Goal: Task Accomplishment & Management: Manage account settings

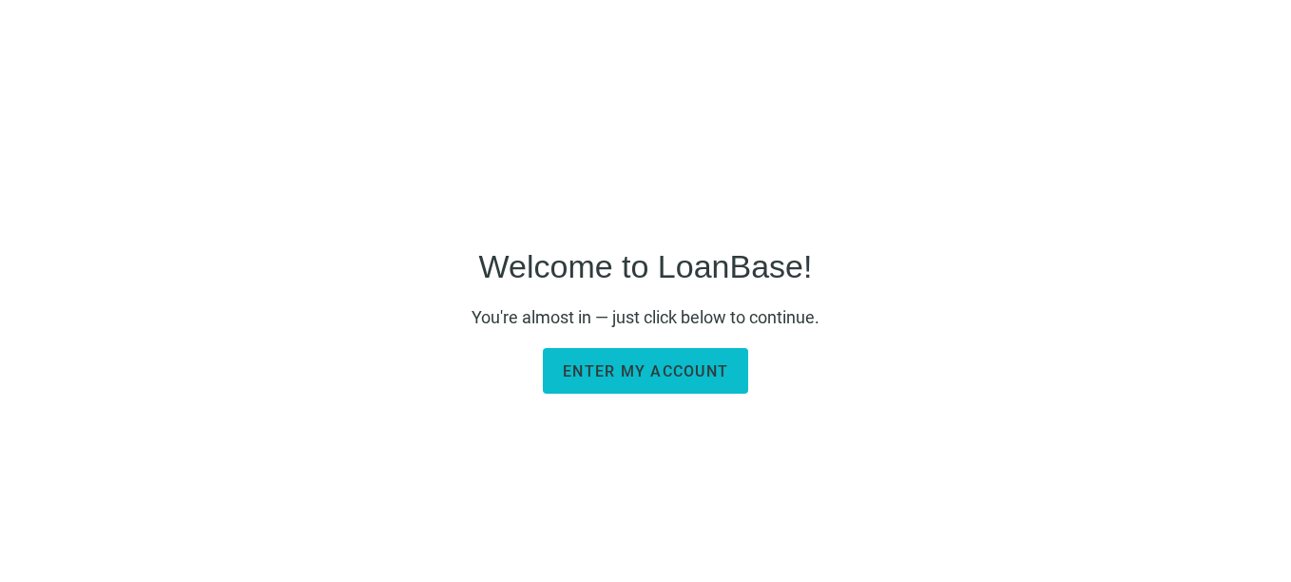
click at [602, 373] on span "Enter my account" at bounding box center [645, 371] width 165 height 18
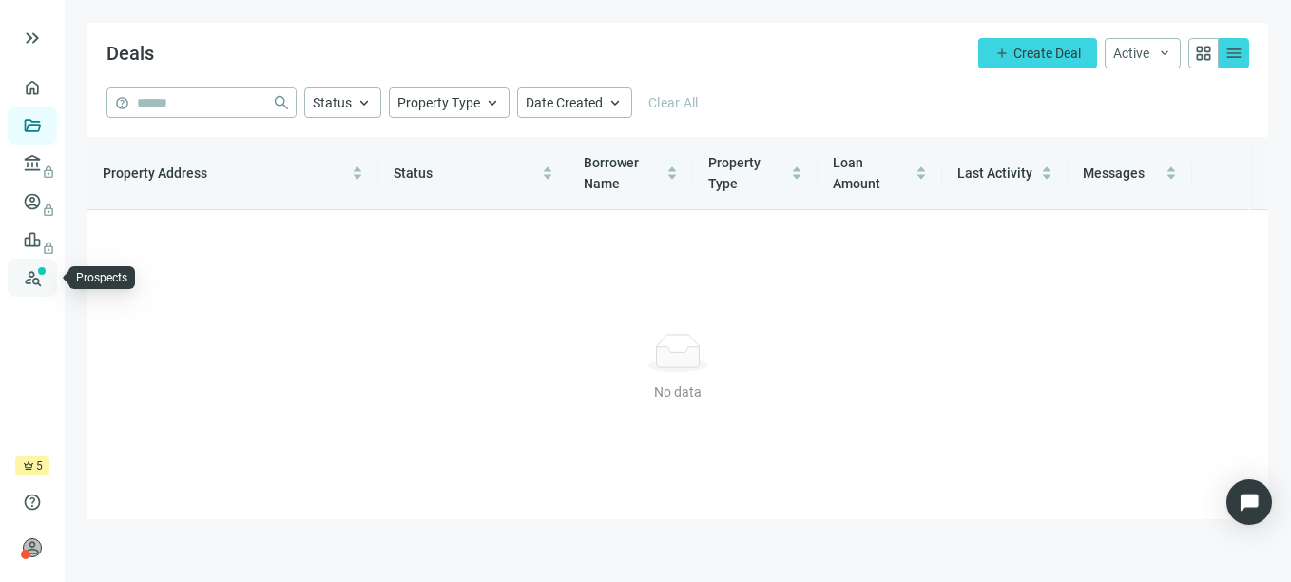
click at [48, 279] on link "Prospects New" at bounding box center [78, 278] width 61 height 38
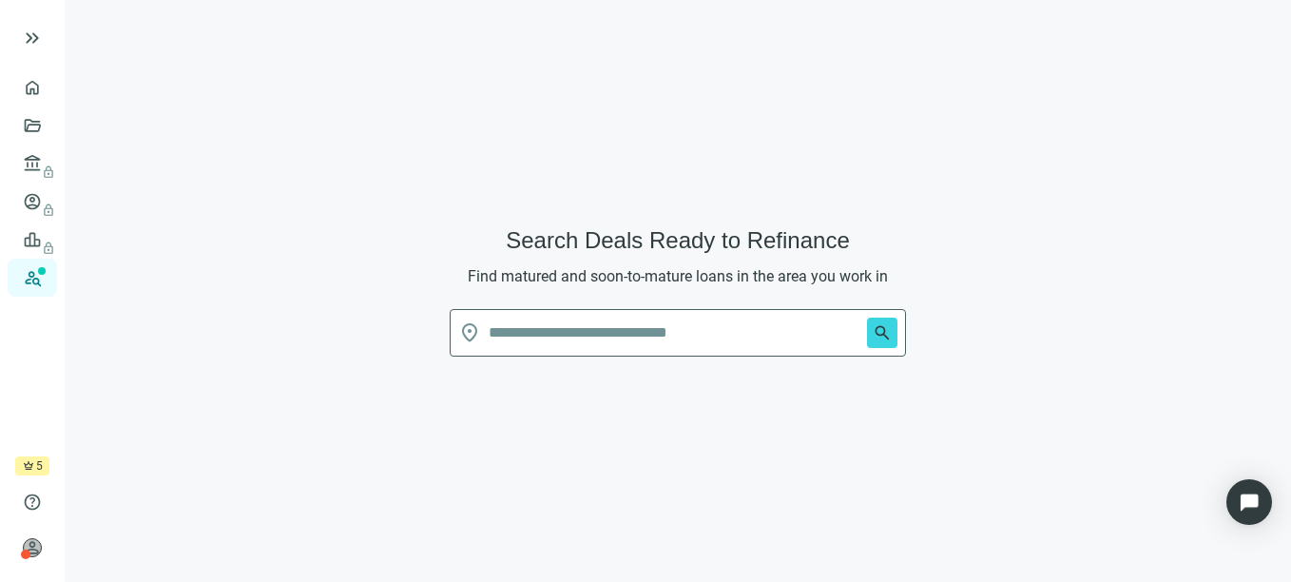
click at [36, 471] on span "5" at bounding box center [39, 465] width 7 height 19
click at [28, 549] on span "person" at bounding box center [32, 547] width 19 height 19
click at [35, 470] on div "crown 5 days left" at bounding box center [32, 465] width 34 height 19
click at [48, 277] on link "Prospects New" at bounding box center [78, 278] width 61 height 38
click at [35, 42] on span "keyboard_double_arrow_right" at bounding box center [32, 38] width 23 height 23
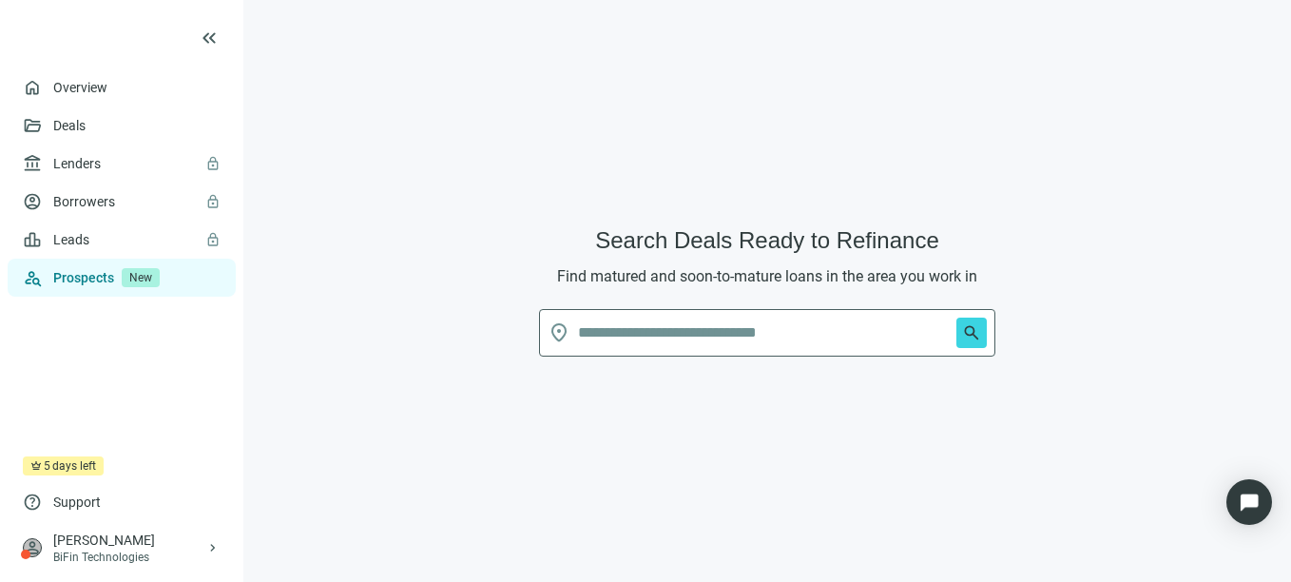
click at [114, 278] on link "Prospects New" at bounding box center [136, 278] width 167 height 38
click at [660, 342] on input "text" at bounding box center [763, 333] width 371 height 46
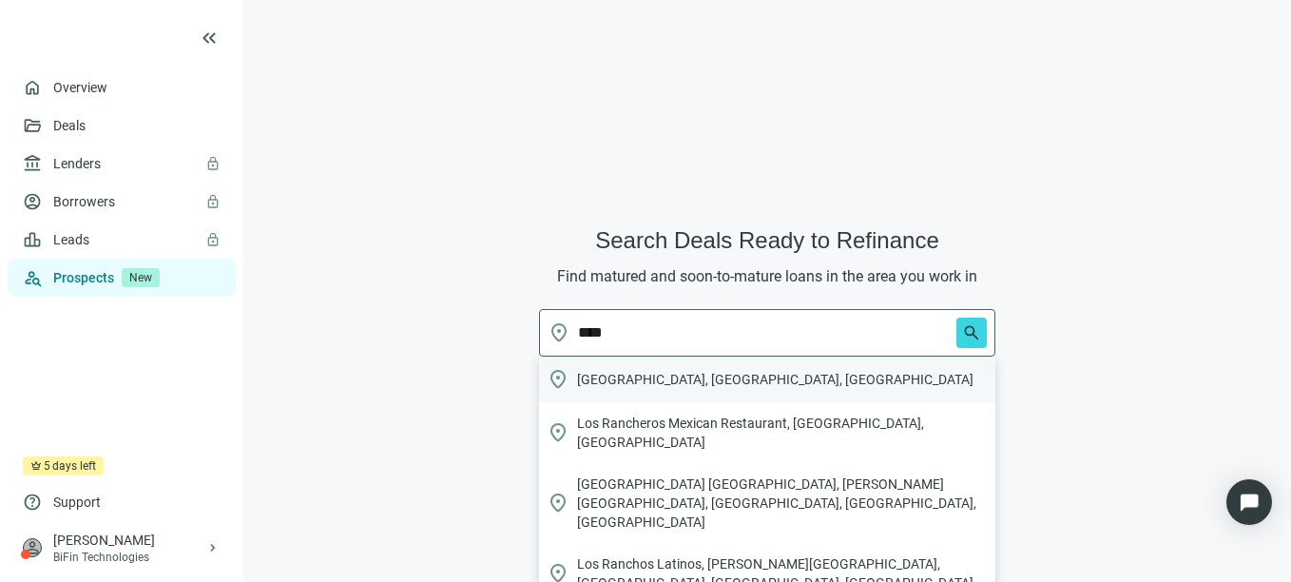
click at [646, 380] on span "[GEOGRAPHIC_DATA], [GEOGRAPHIC_DATA], [GEOGRAPHIC_DATA]" at bounding box center [775, 379] width 396 height 19
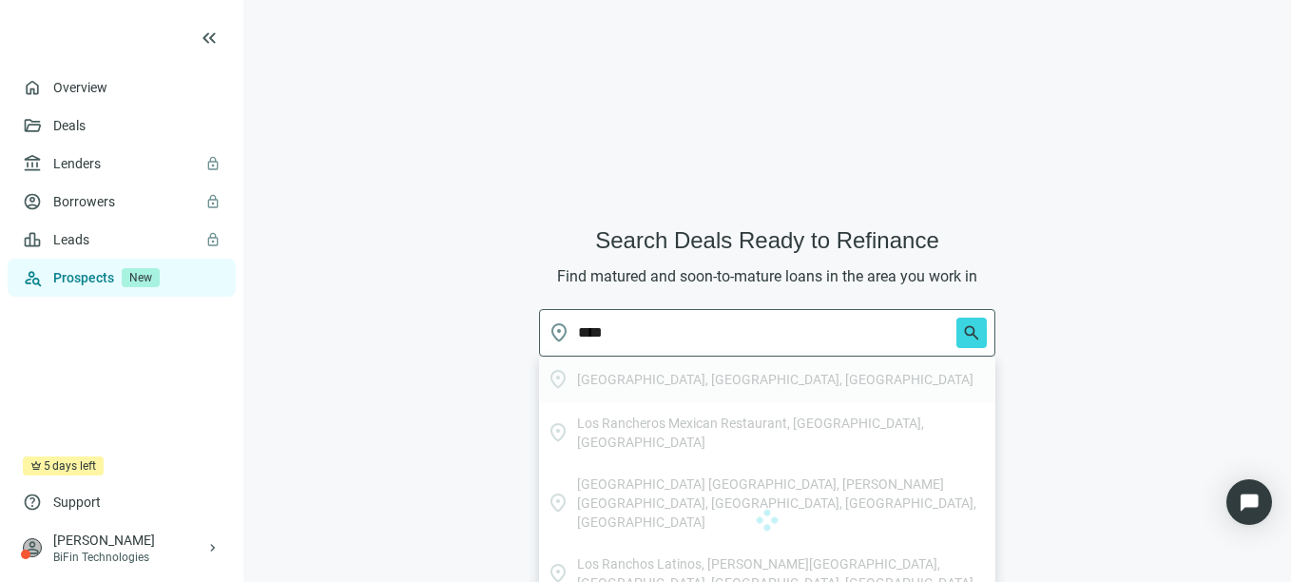
type input "**********"
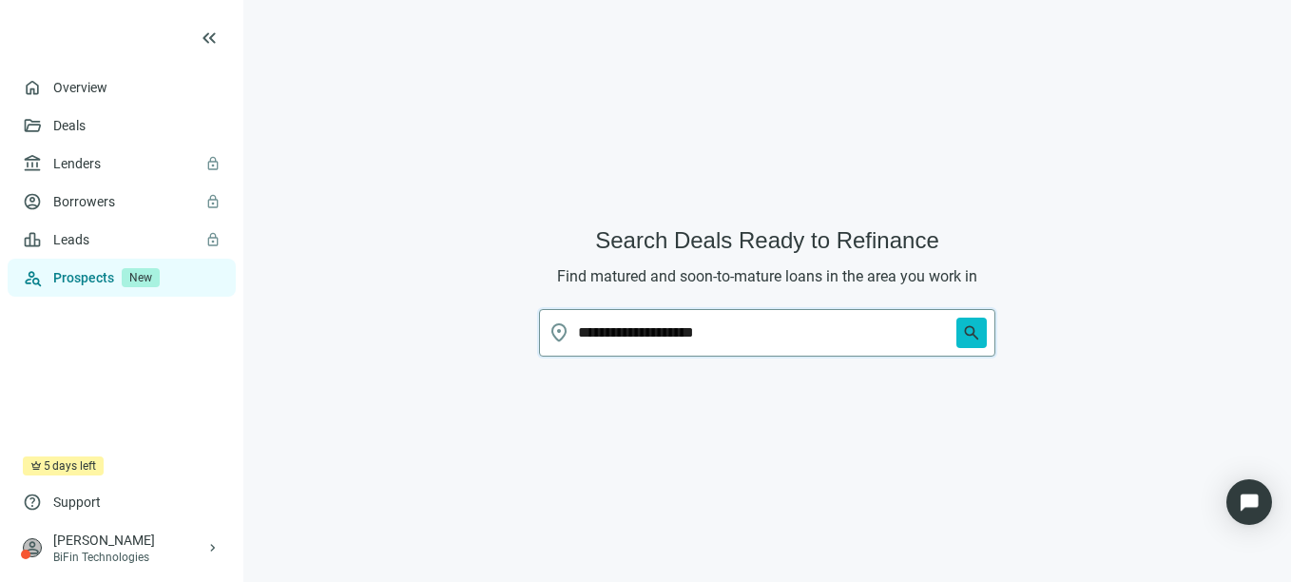
click at [968, 333] on span "search" at bounding box center [971, 332] width 19 height 19
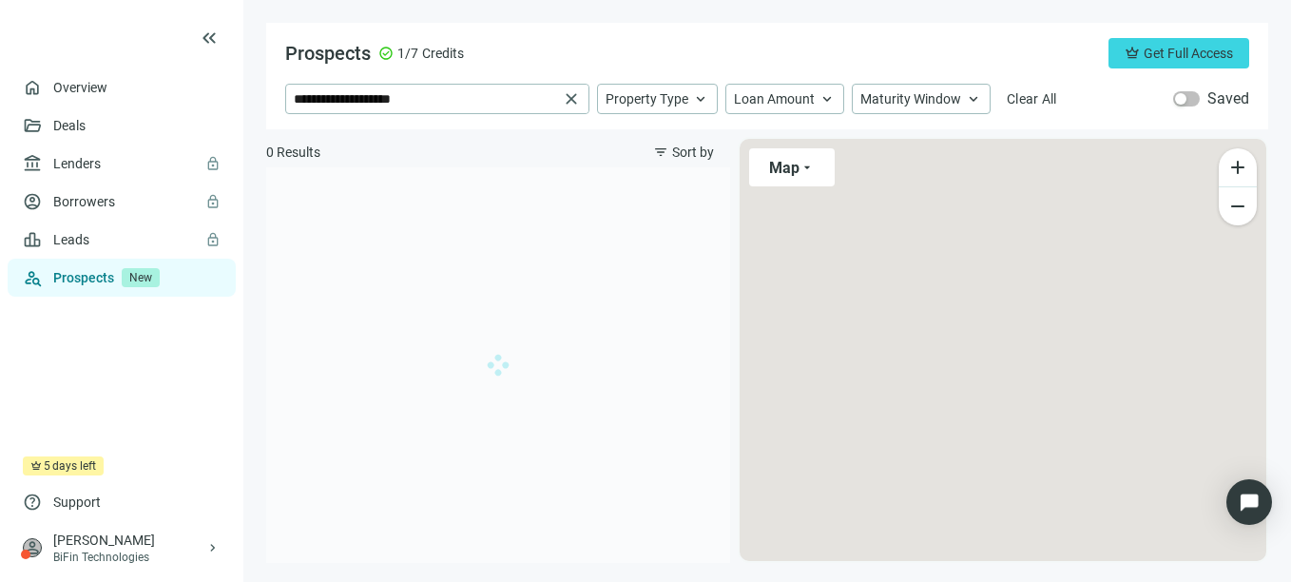
type input "**********"
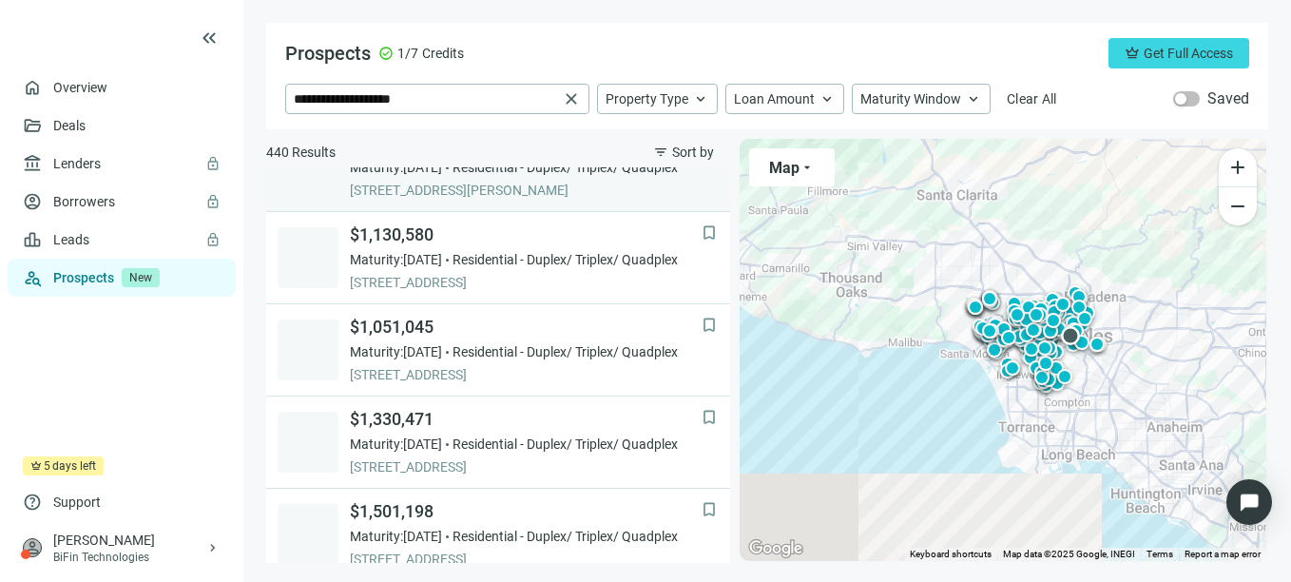
scroll to position [666, 0]
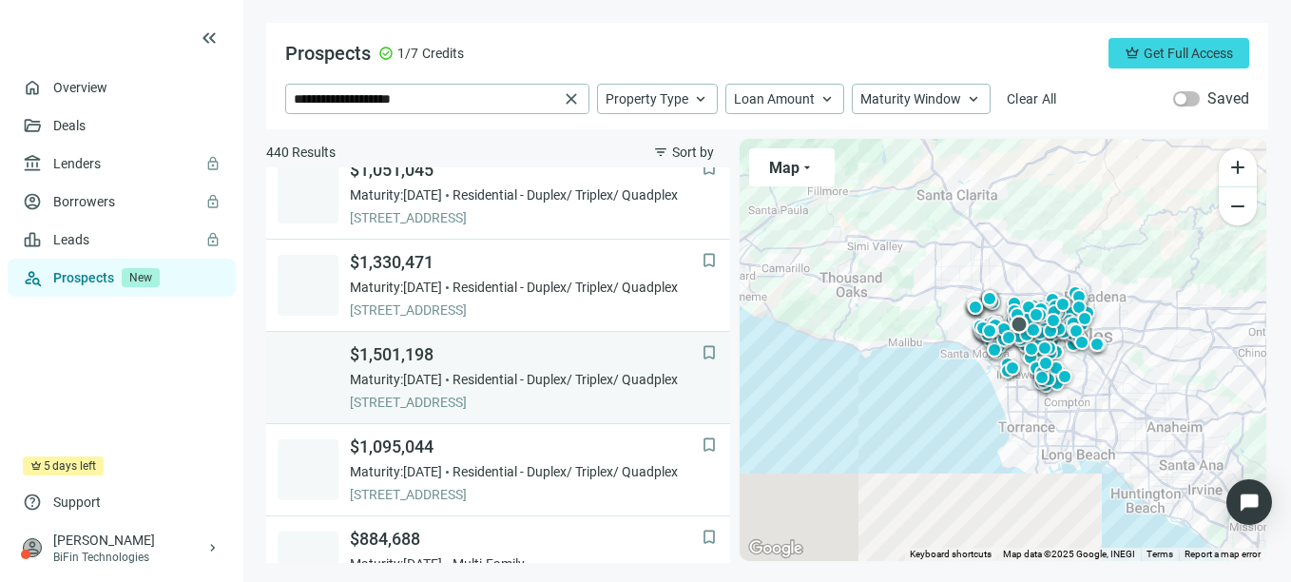
click at [474, 376] on div "Maturity: [DATE] Residential - Duplex/ Triplex/ Quadplex" at bounding box center [526, 379] width 352 height 19
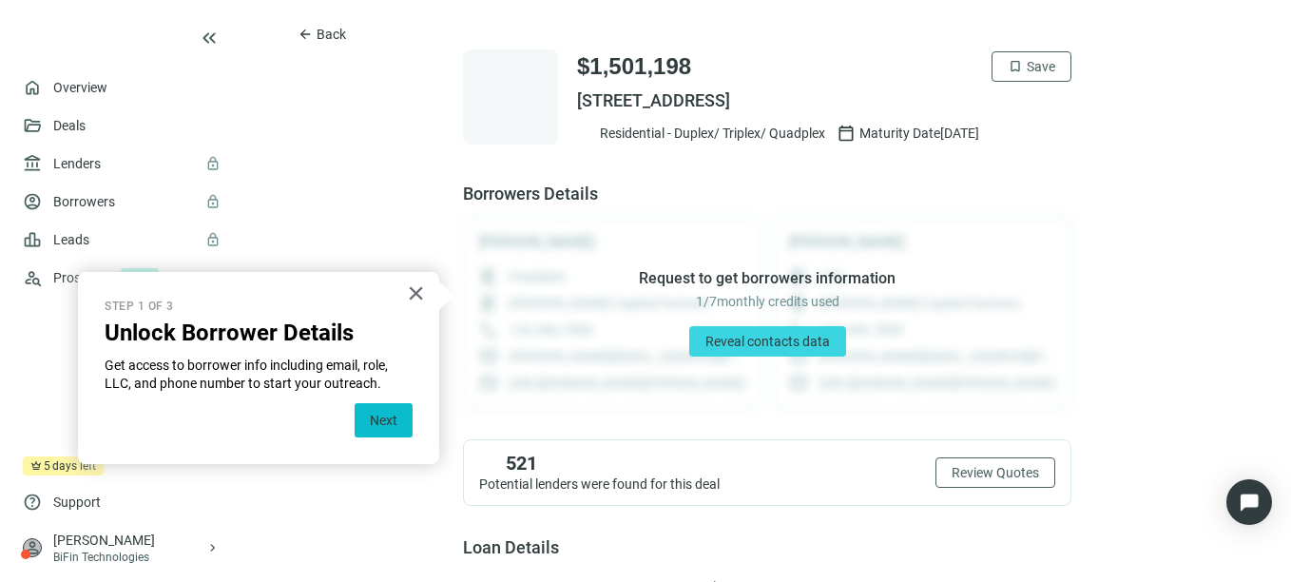
click at [390, 422] on button "Next" at bounding box center [384, 420] width 58 height 34
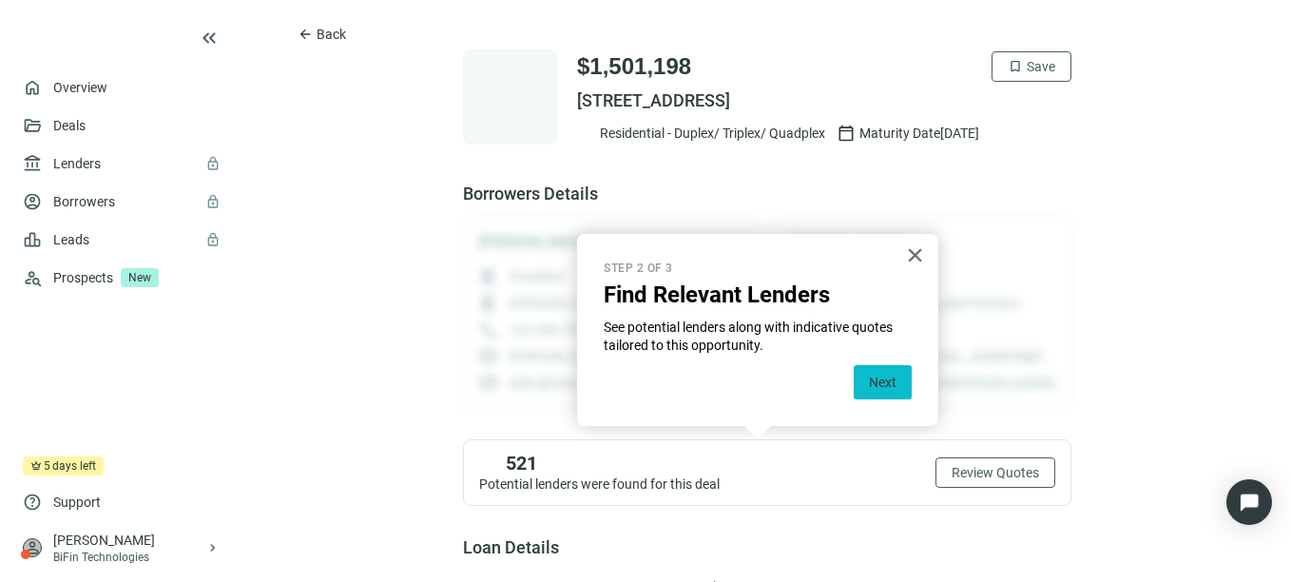
click at [880, 378] on button "Next" at bounding box center [883, 382] width 58 height 34
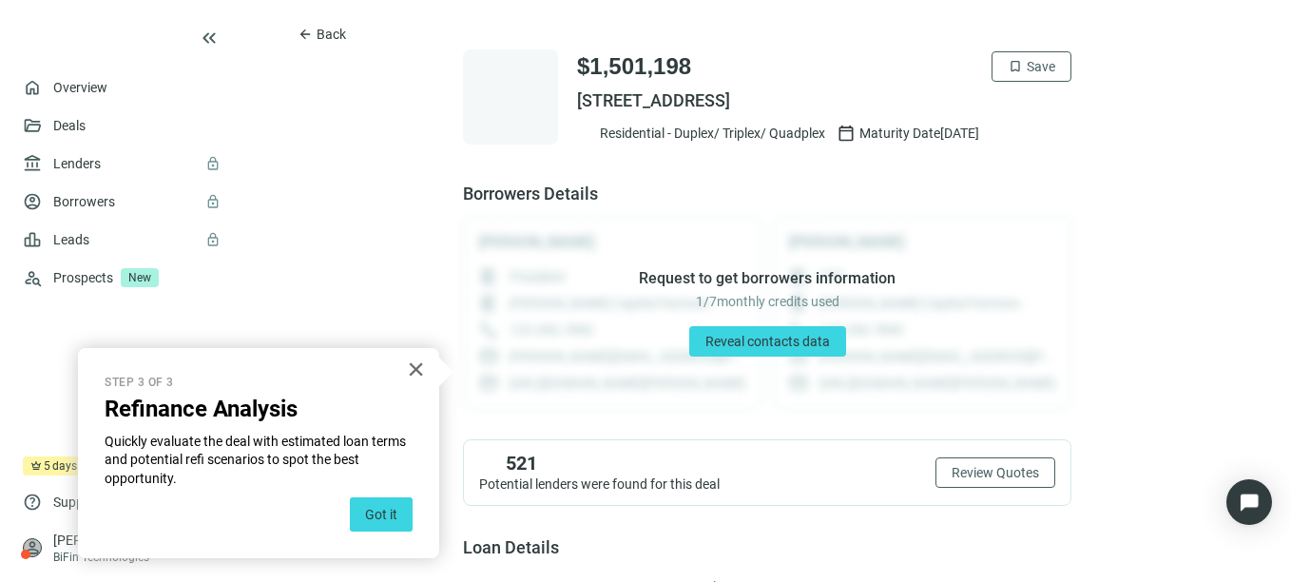
scroll to position [1143, 0]
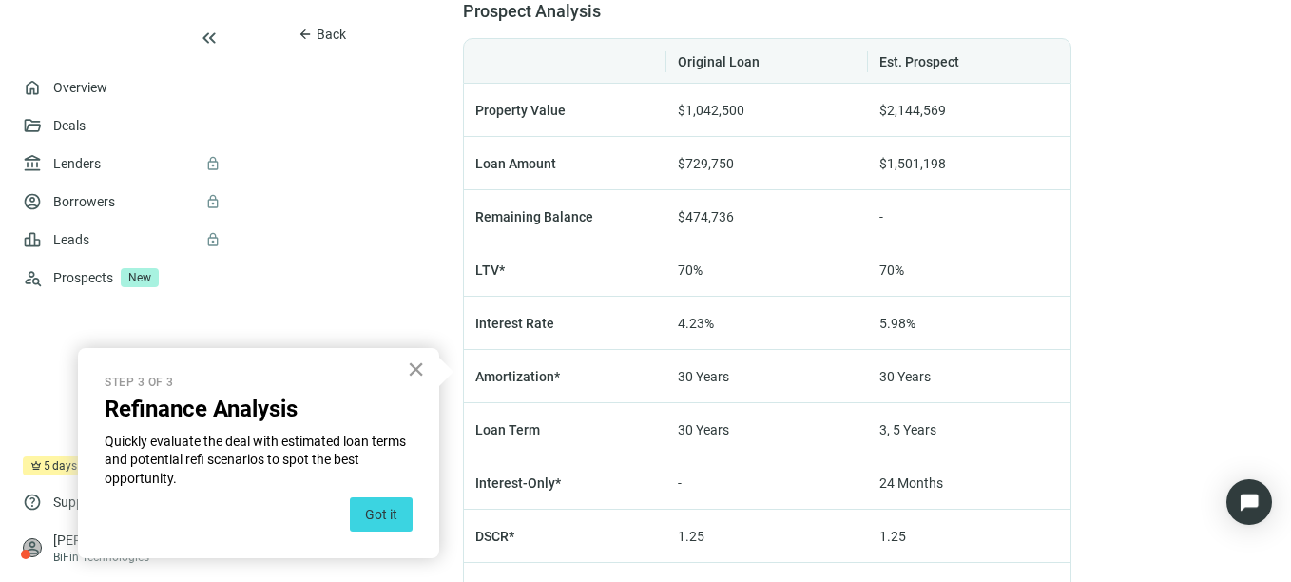
click at [420, 371] on button "×" at bounding box center [416, 369] width 18 height 30
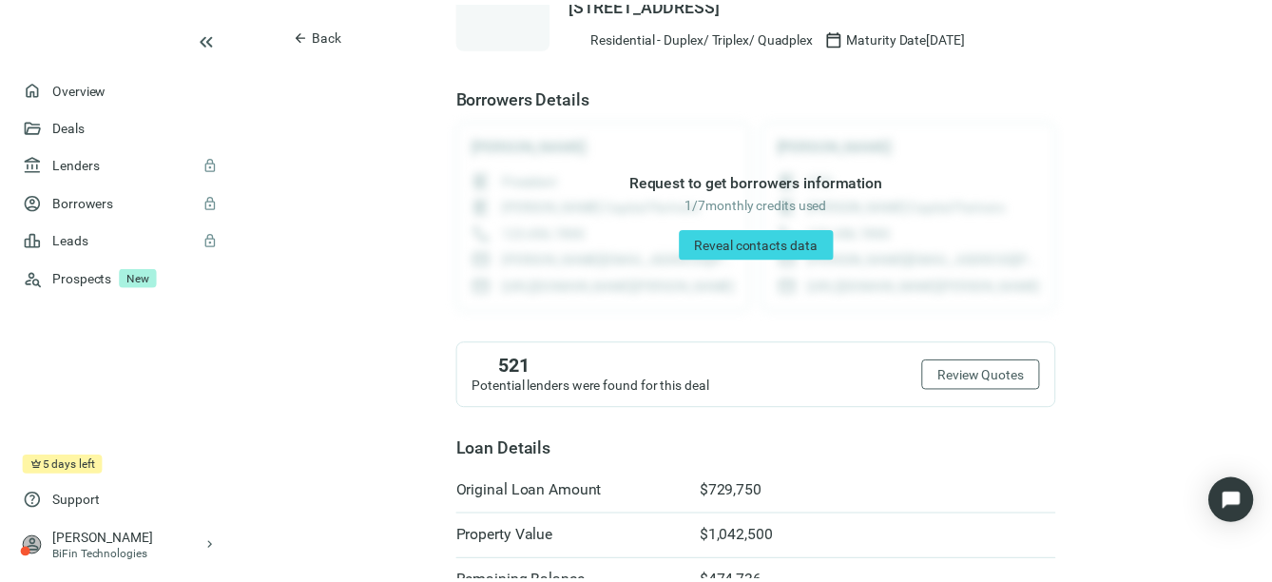
scroll to position [97, 0]
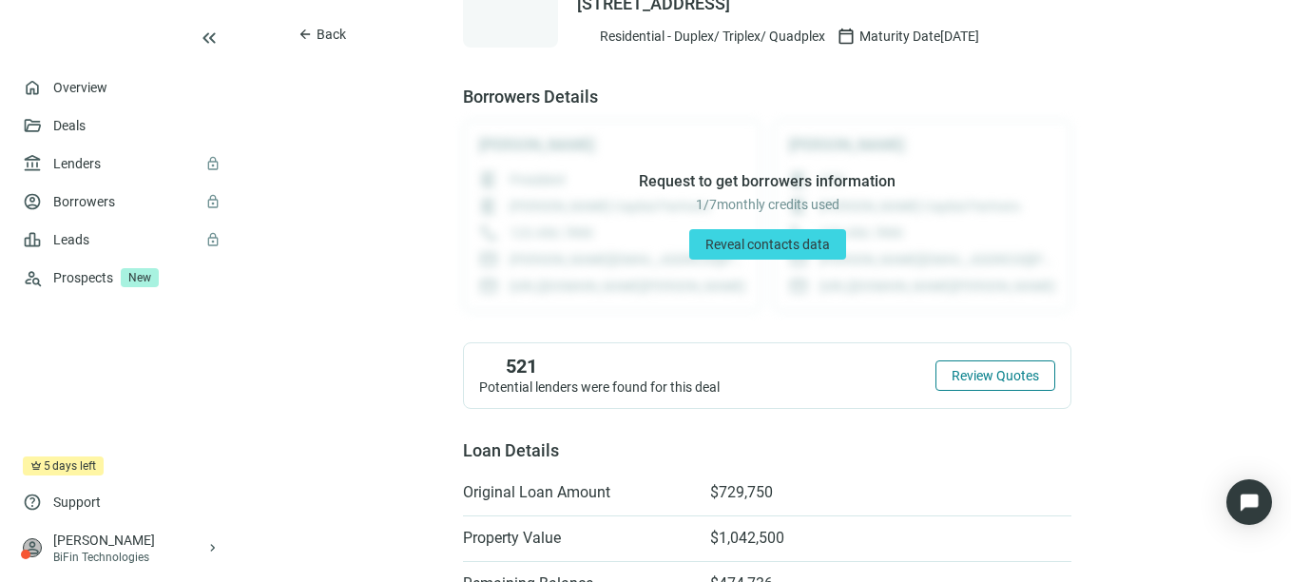
click at [966, 380] on span "Review Quotes" at bounding box center [995, 375] width 87 height 15
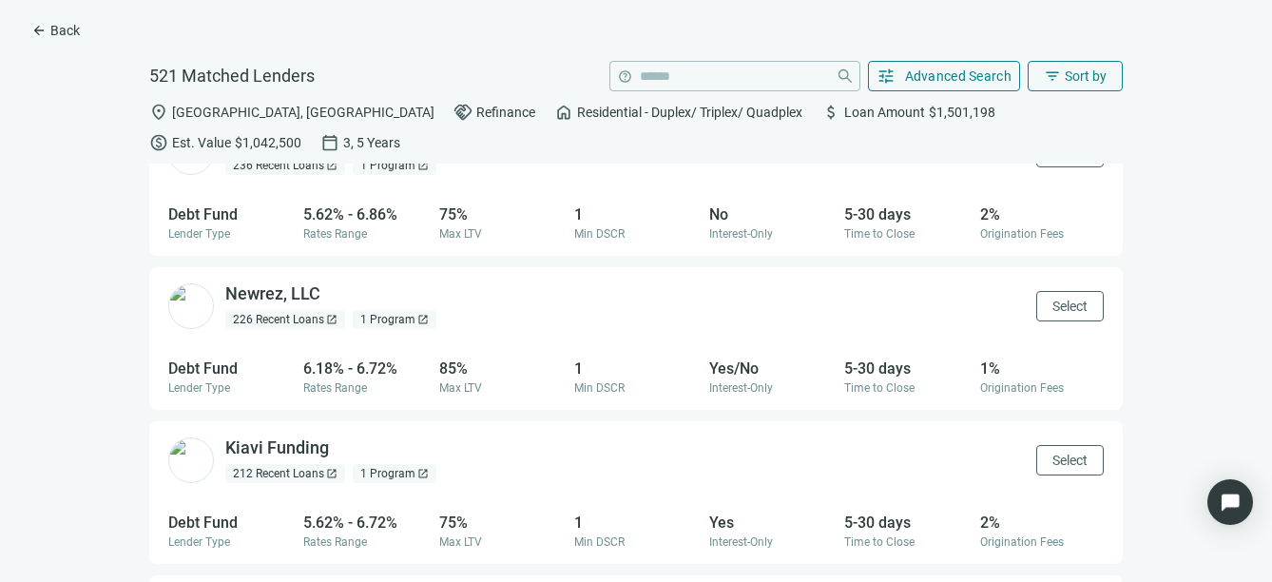
scroll to position [856, 0]
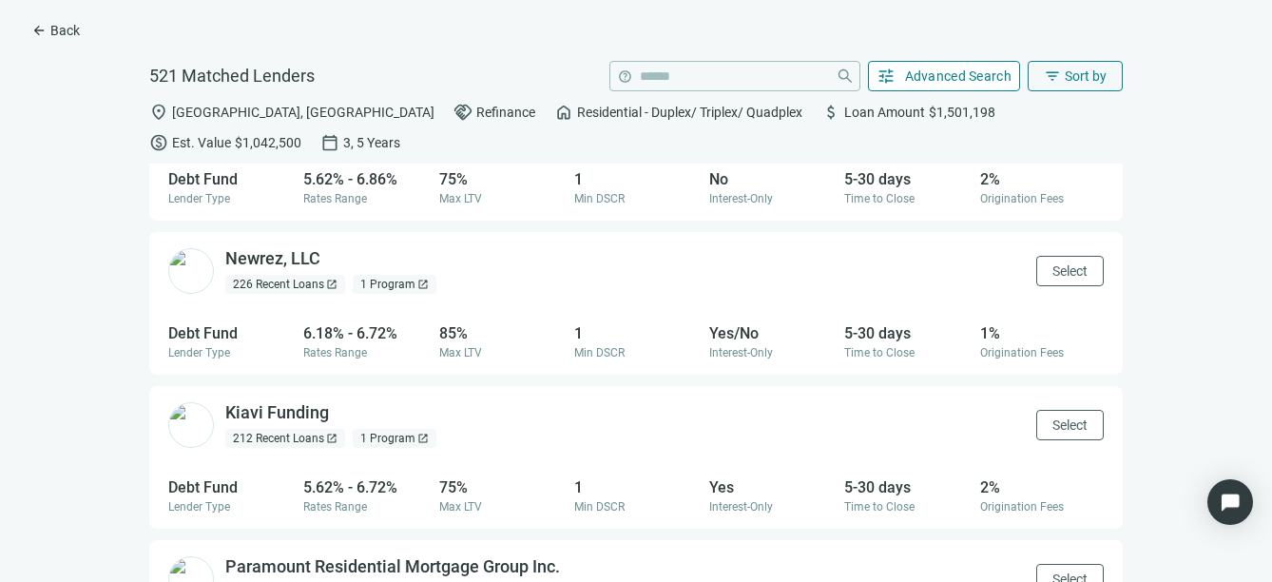
click at [918, 80] on span "Advanced Search" at bounding box center [958, 75] width 107 height 15
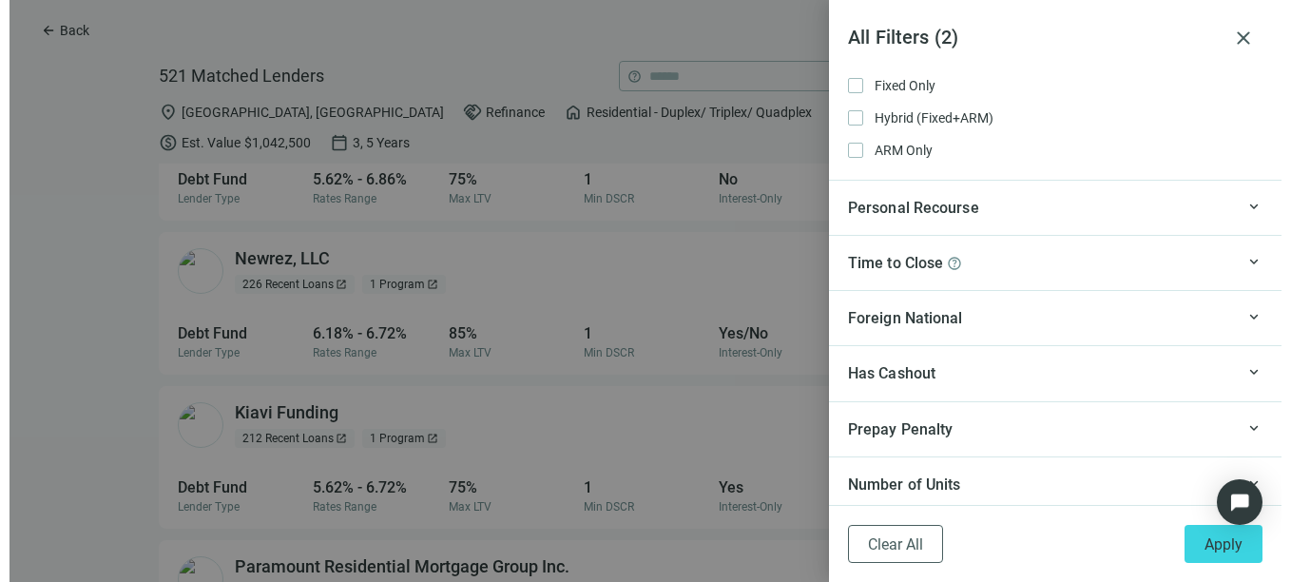
scroll to position [1783, 0]
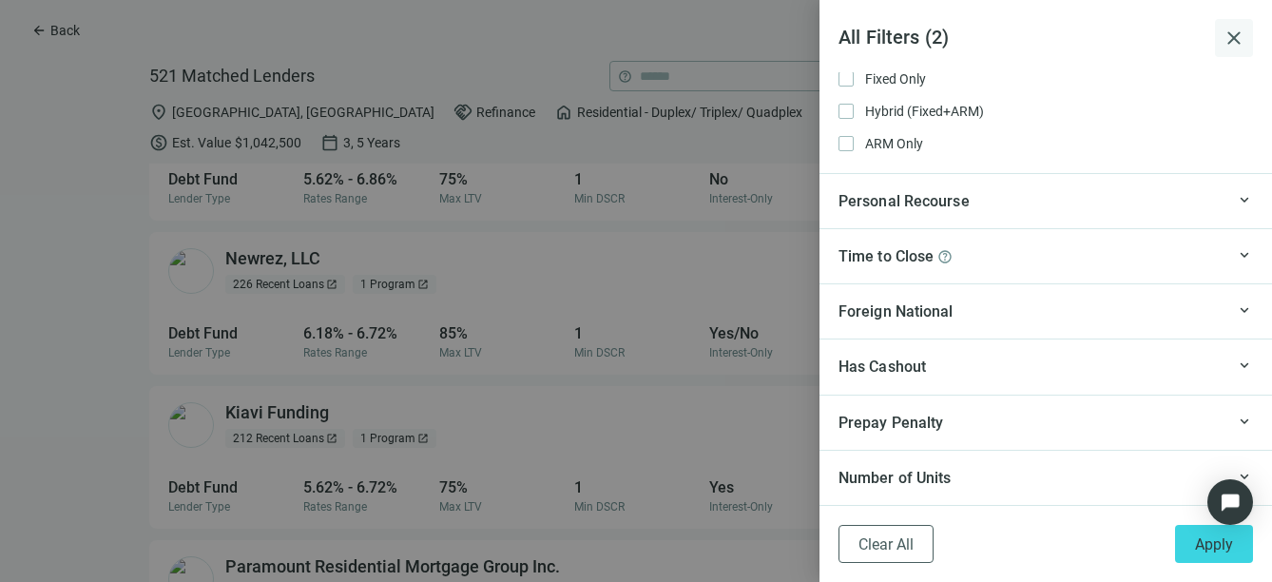
click at [1233, 30] on span "close" at bounding box center [1234, 38] width 23 height 23
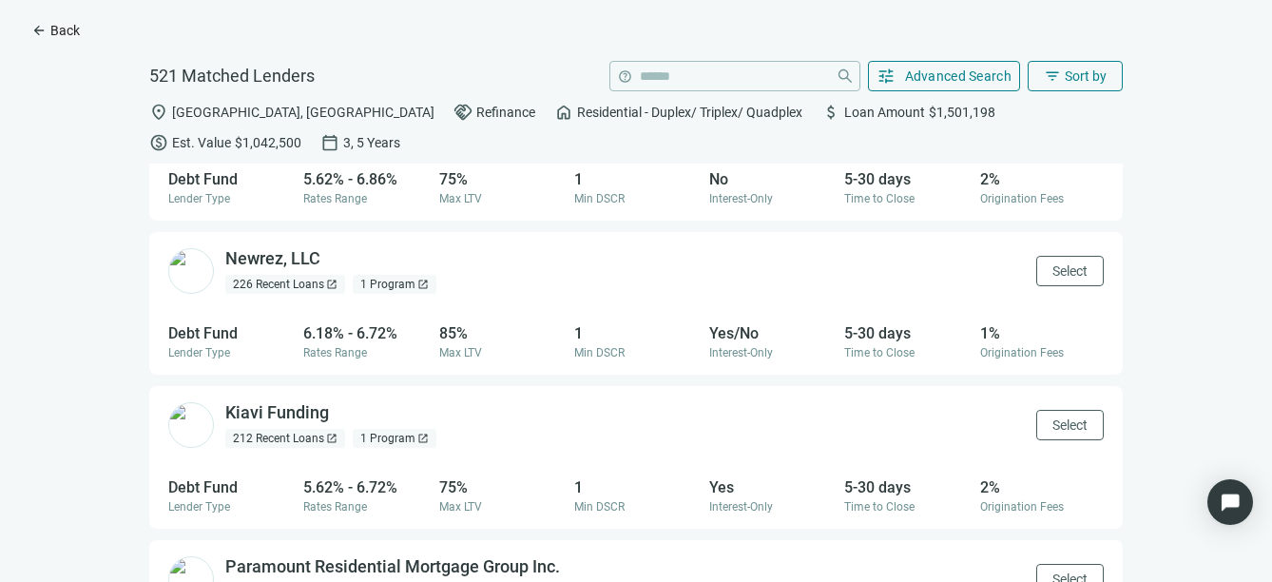
click at [61, 25] on span "Back" at bounding box center [64, 30] width 29 height 15
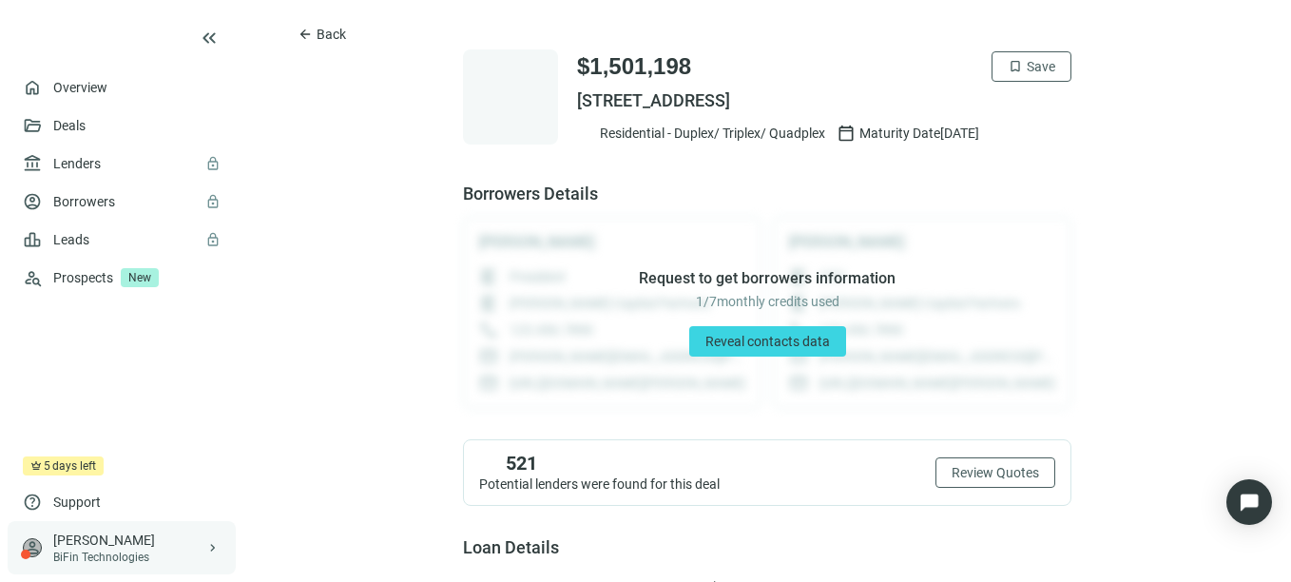
click at [88, 549] on div "[PERSON_NAME]" at bounding box center [129, 540] width 152 height 19
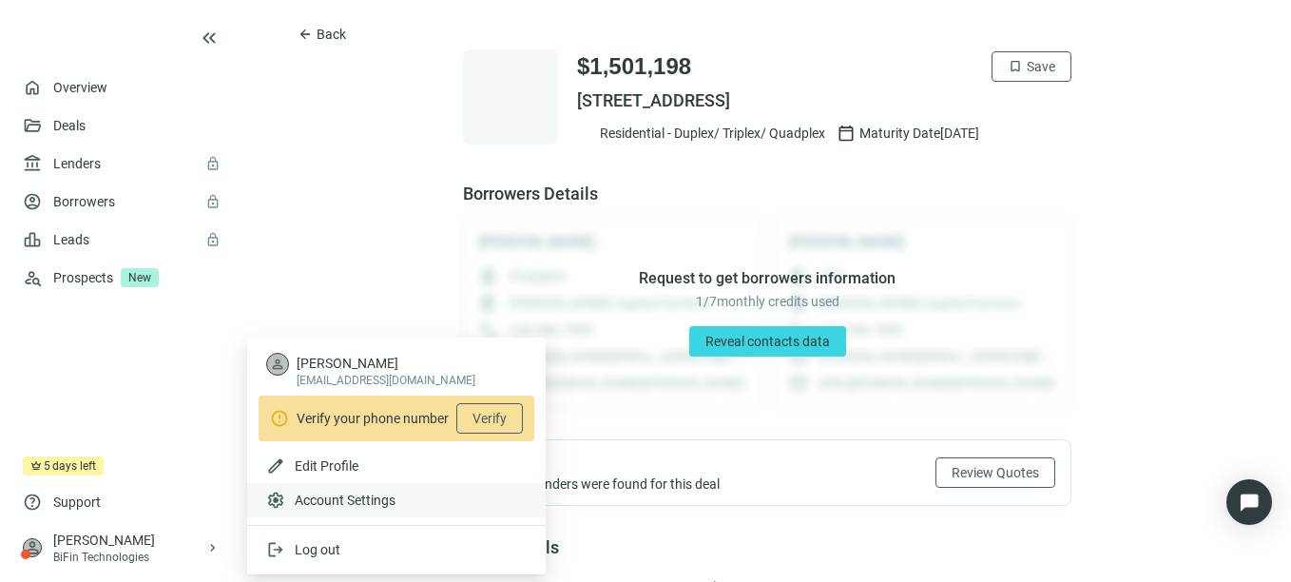
click at [324, 498] on span "Account Settings" at bounding box center [345, 500] width 101 height 19
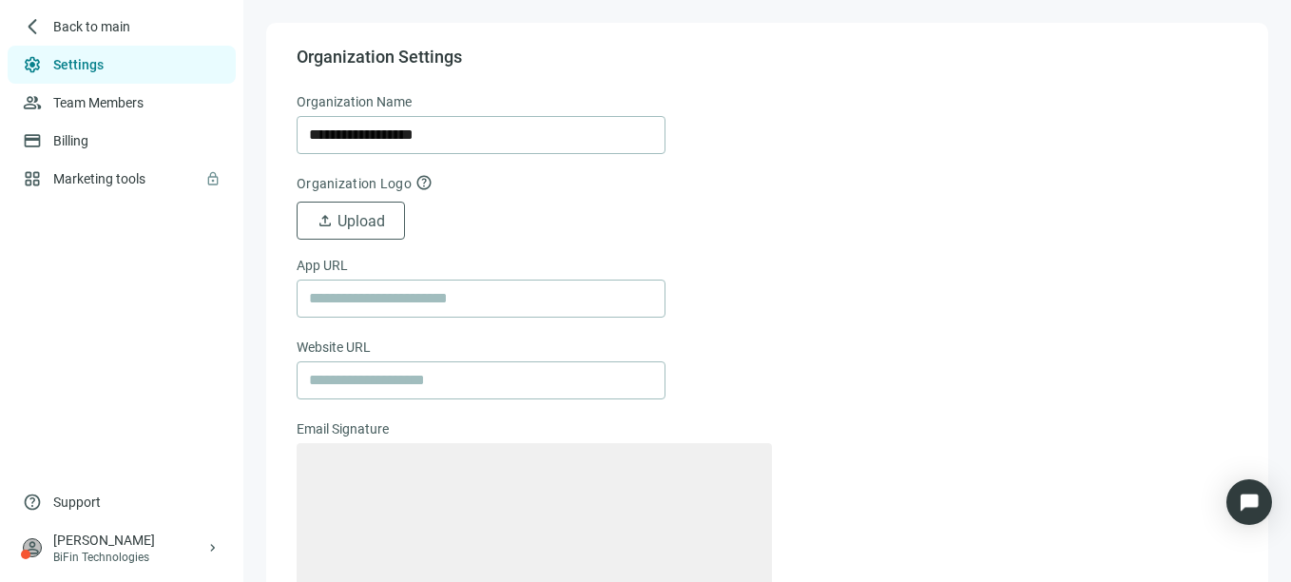
type textarea "**********"
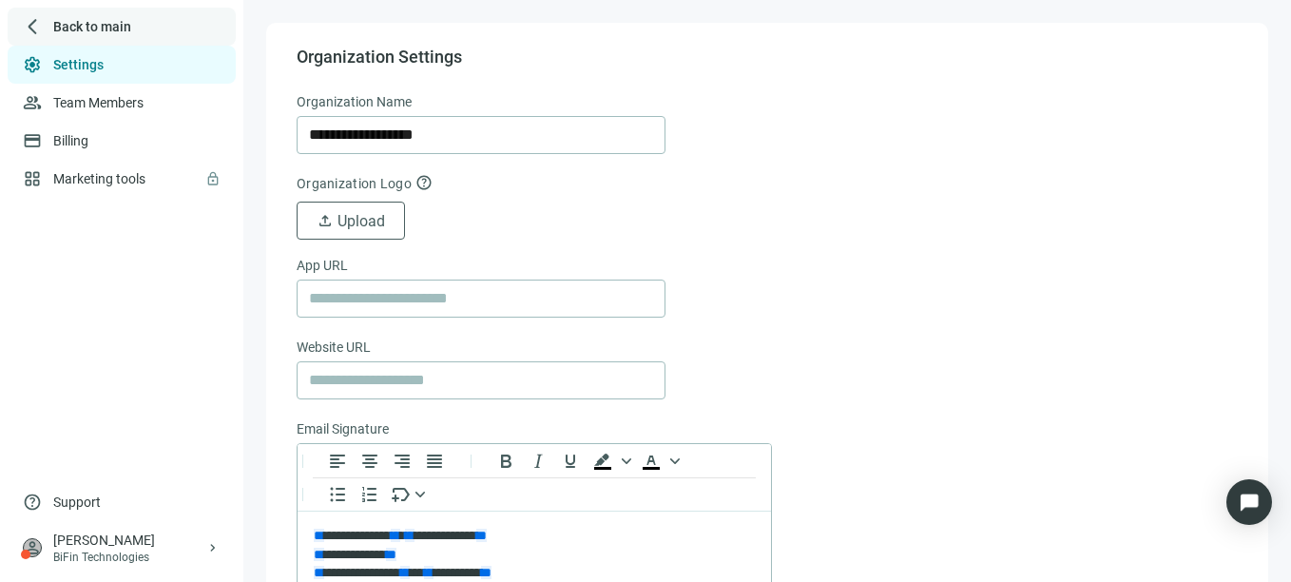
click at [67, 20] on span "Back to main" at bounding box center [92, 26] width 78 height 19
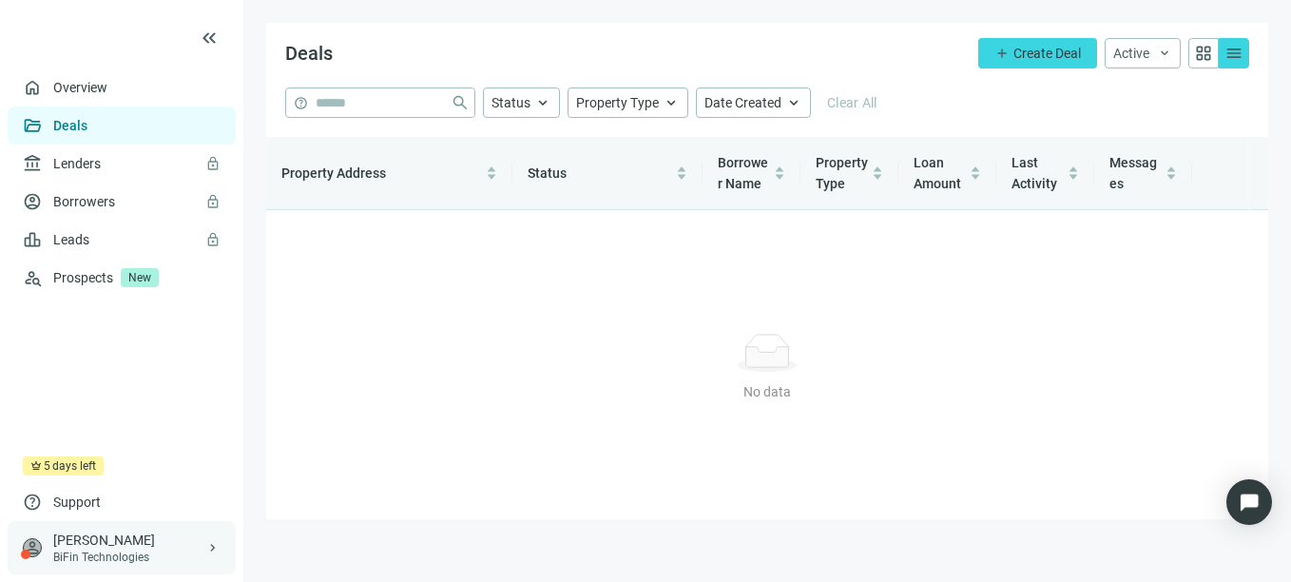
click at [91, 570] on div "person [PERSON_NAME] BiFin Technologies keyboard_arrow_right" at bounding box center [122, 547] width 228 height 53
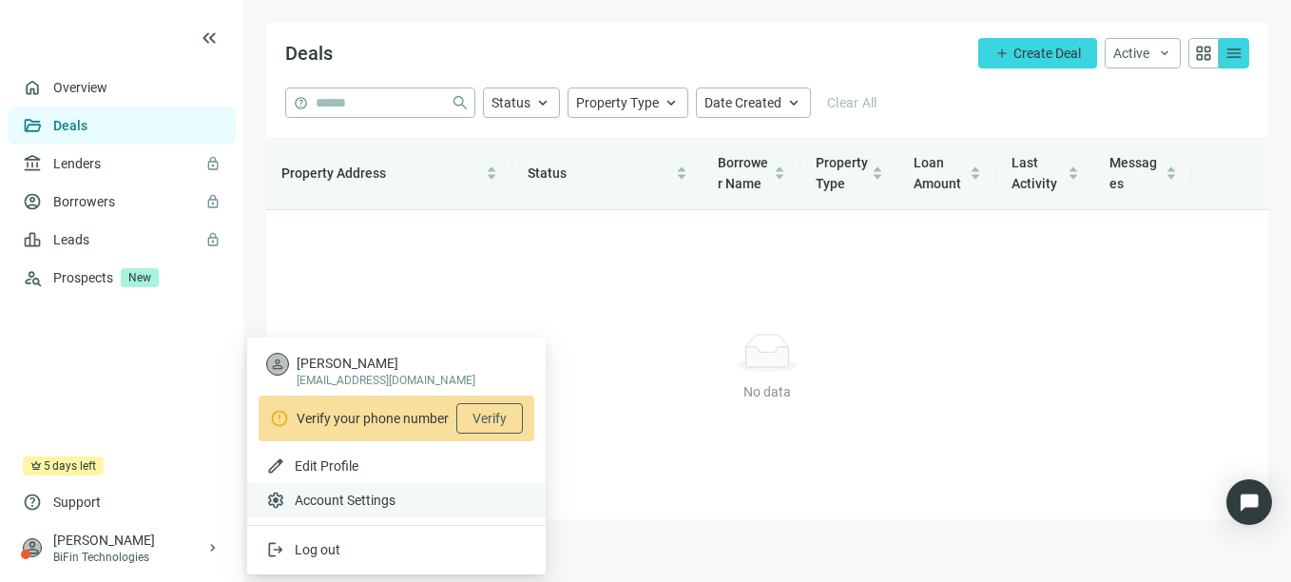
click at [322, 498] on span "Account Settings" at bounding box center [345, 500] width 101 height 19
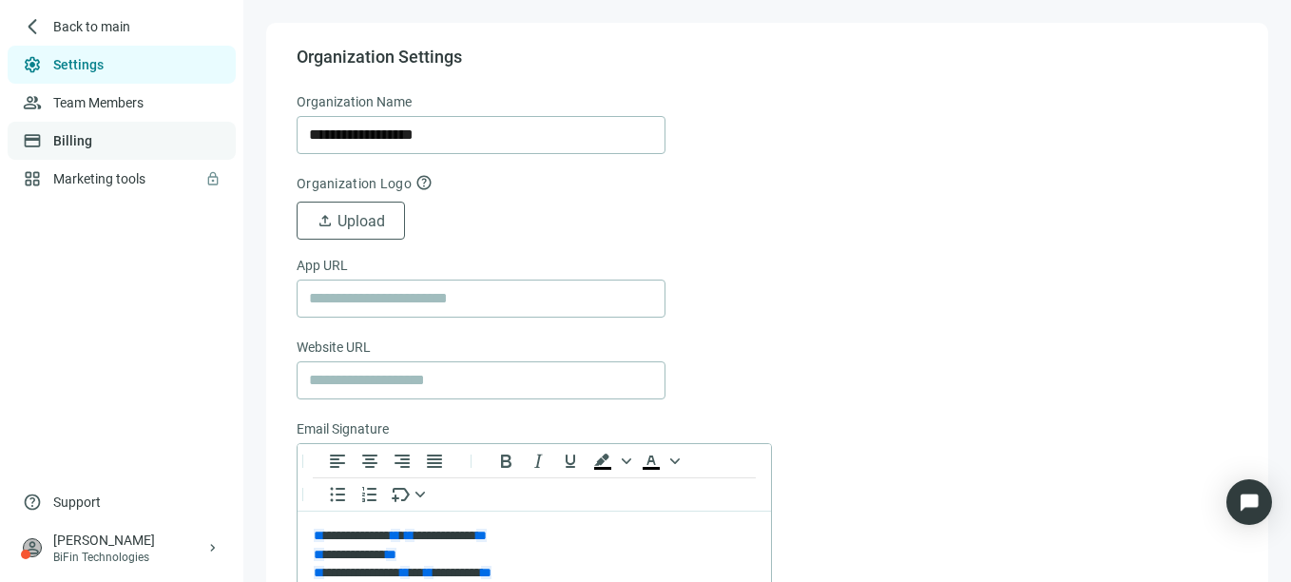
click at [60, 133] on link "Billing" at bounding box center [72, 140] width 39 height 15
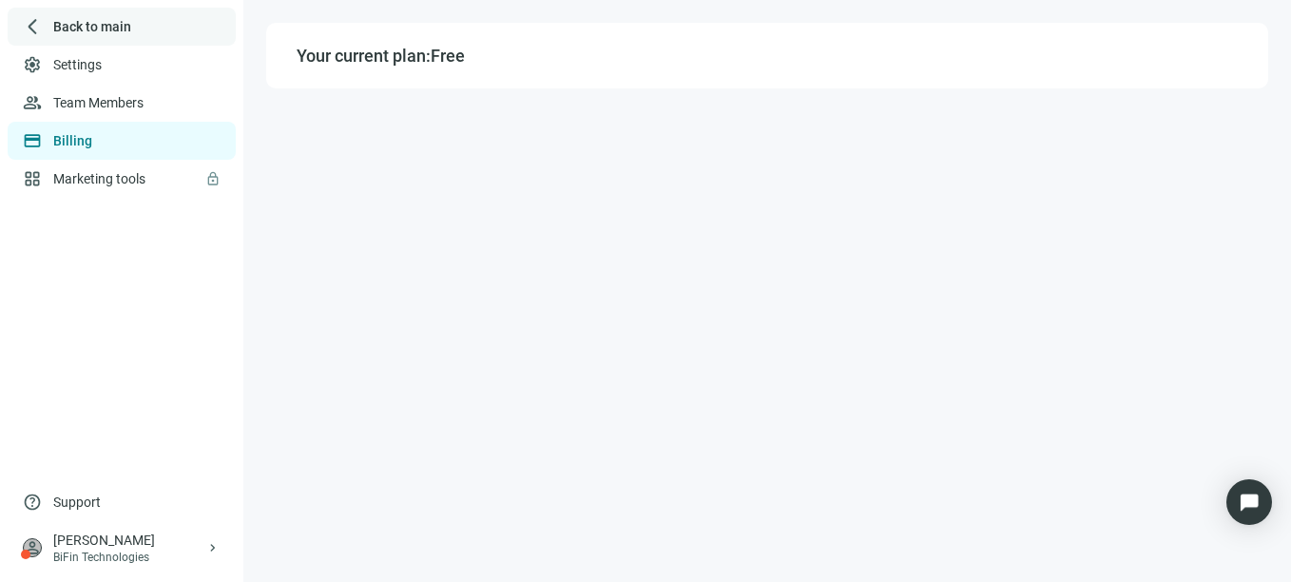
click at [61, 18] on span "Back to main" at bounding box center [92, 26] width 78 height 19
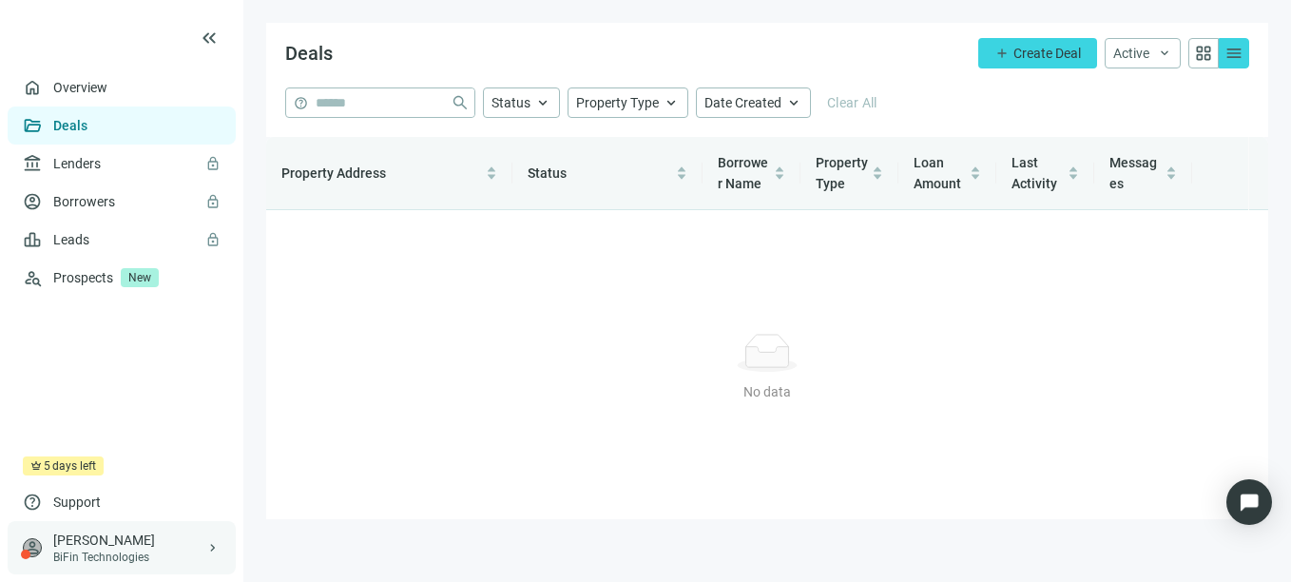
click at [99, 546] on div "[PERSON_NAME]" at bounding box center [129, 540] width 152 height 19
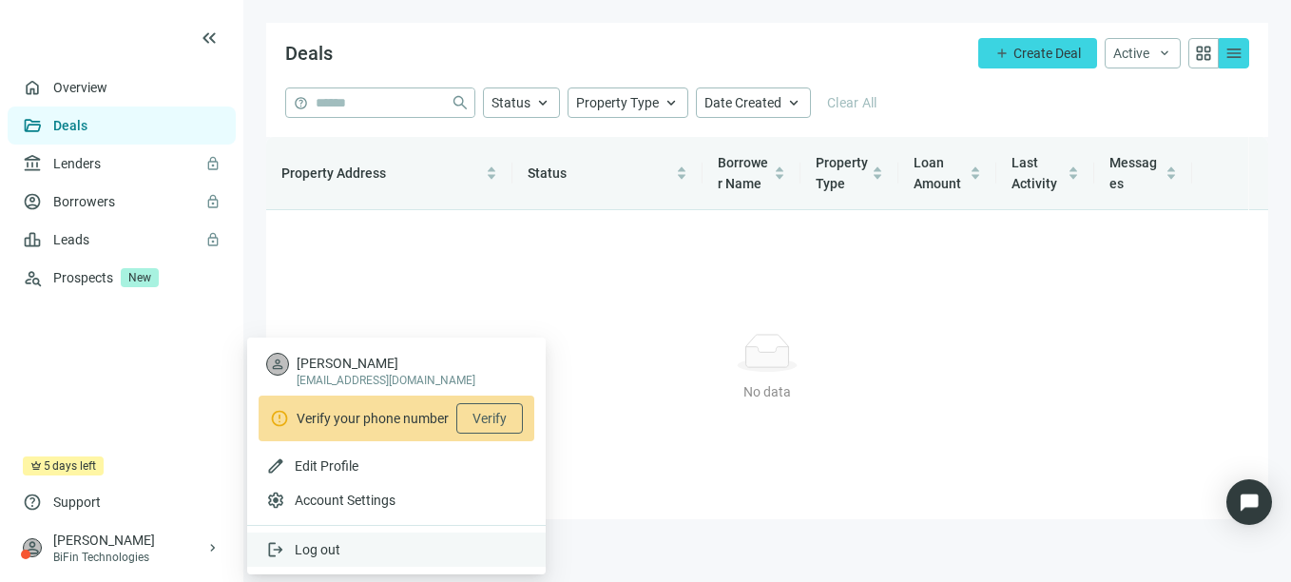
click at [349, 554] on div "logout Log out" at bounding box center [396, 549] width 299 height 34
